Goal: Find specific page/section: Find specific page/section

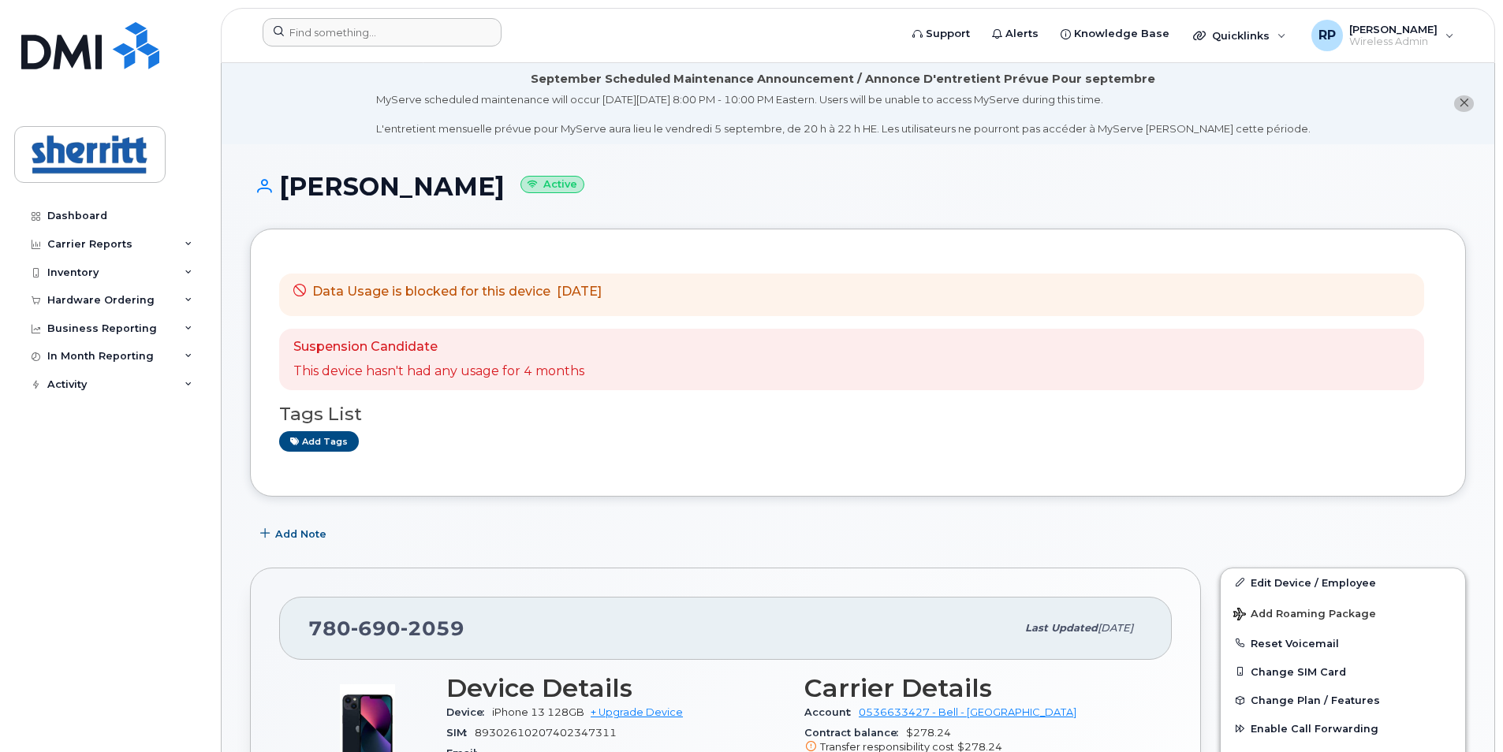
scroll to position [158, 0]
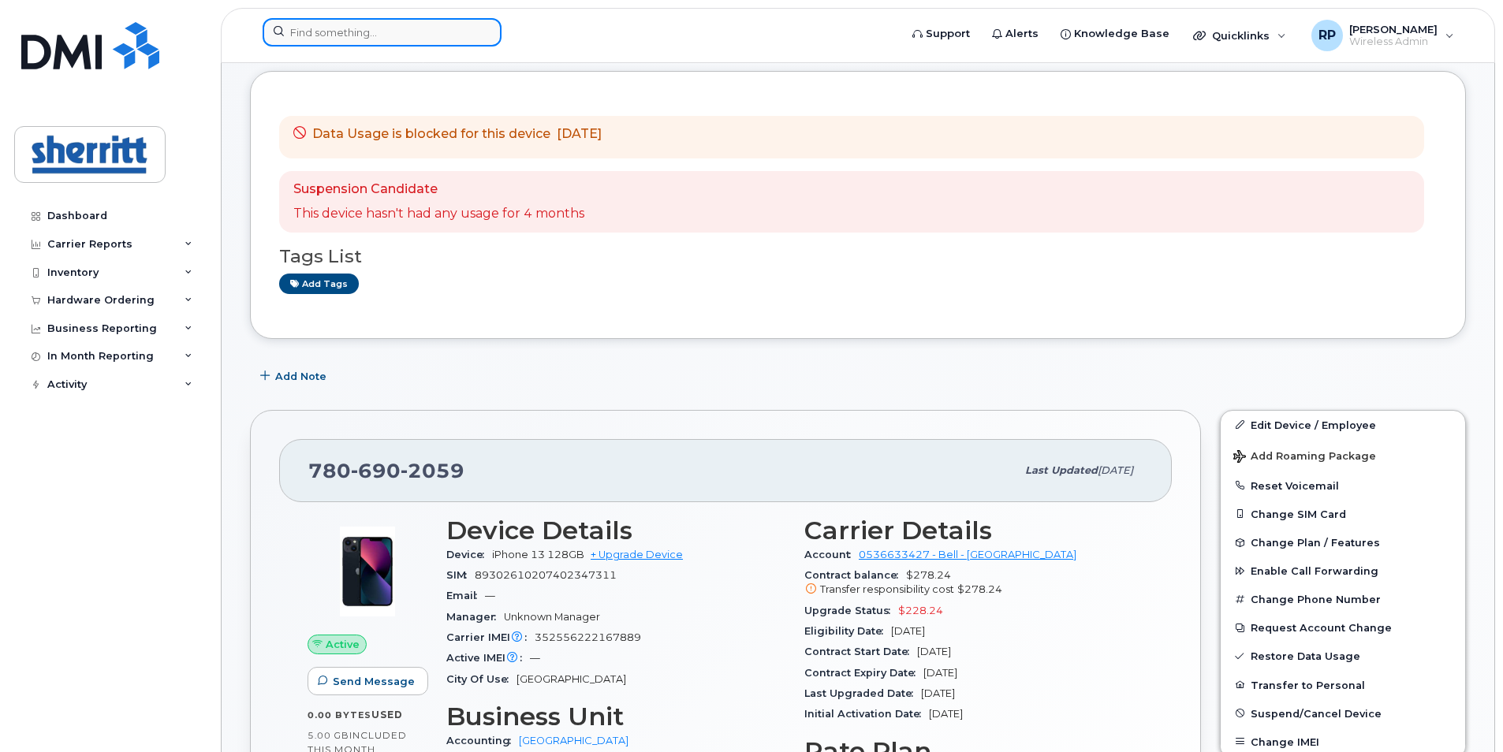
click at [359, 37] on input at bounding box center [382, 32] width 239 height 28
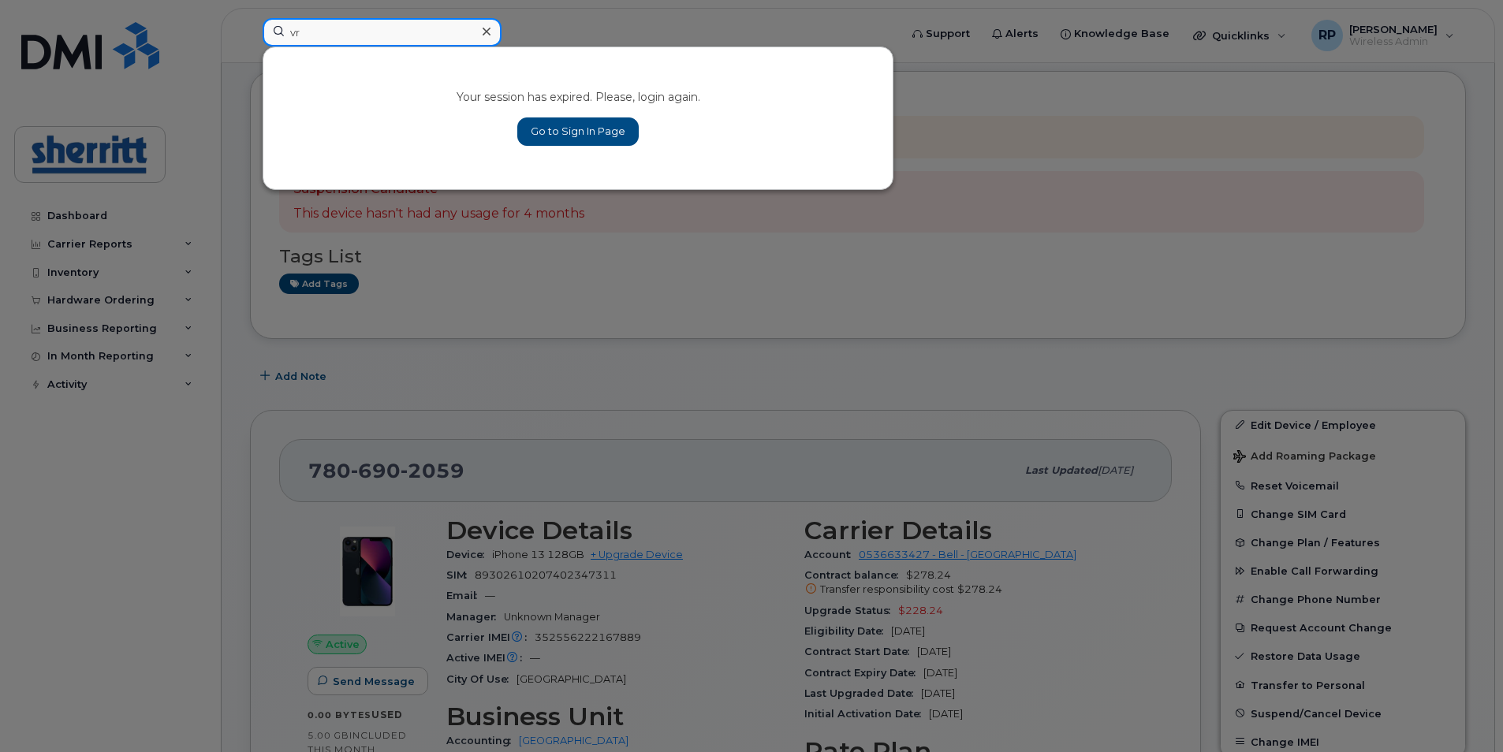
type input "v"
type input "[PERSON_NAME]"
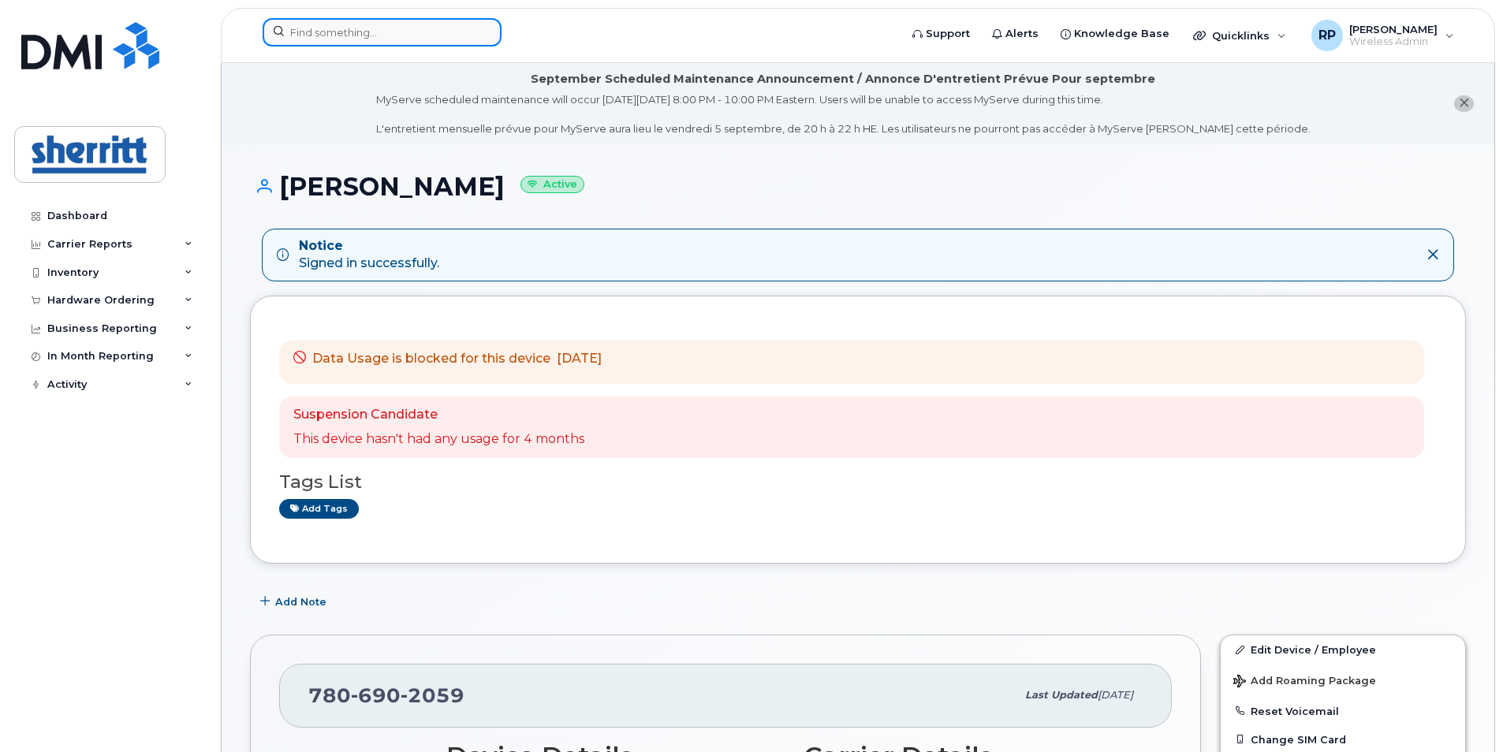
click at [381, 39] on input at bounding box center [382, 32] width 239 height 28
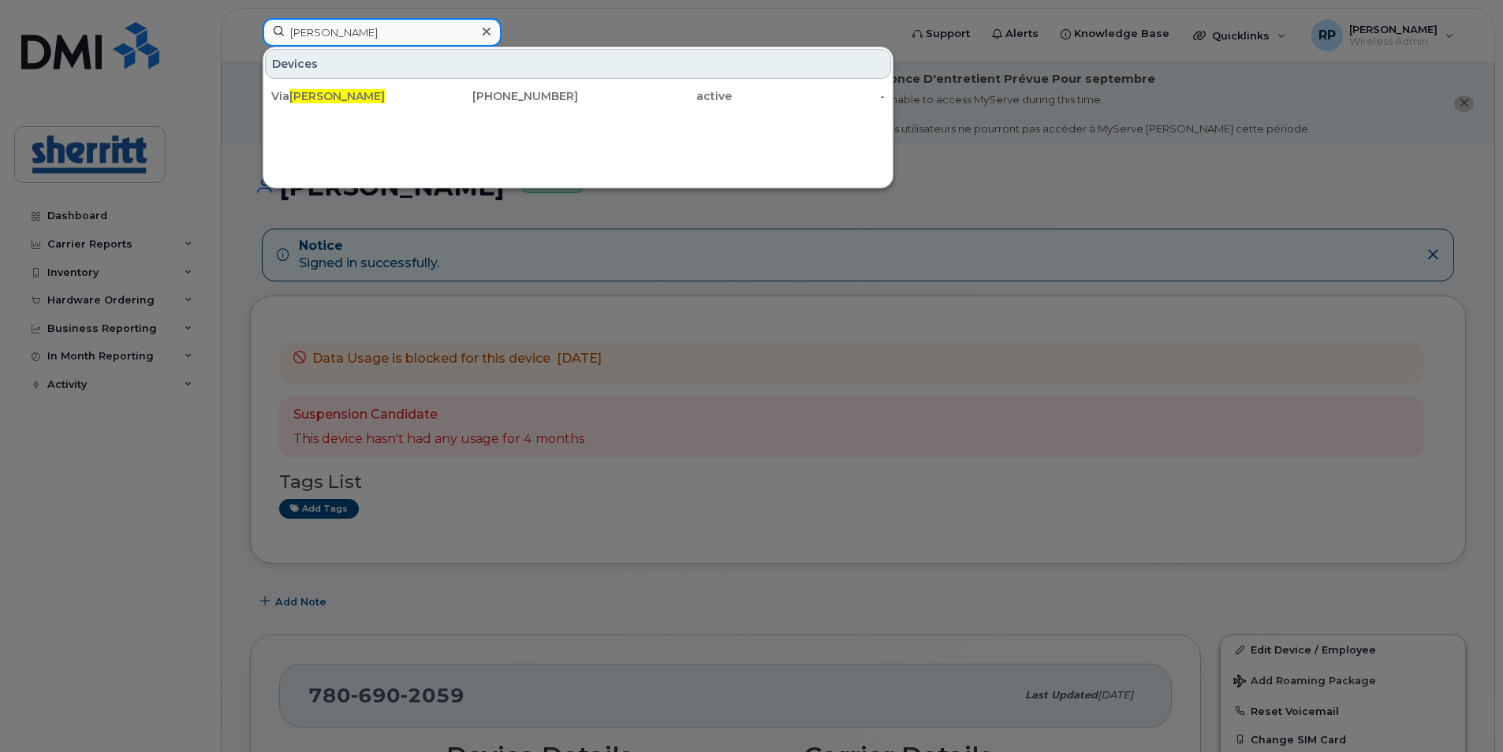
type input "[PERSON_NAME]"
